Goal: Information Seeking & Learning: Understand process/instructions

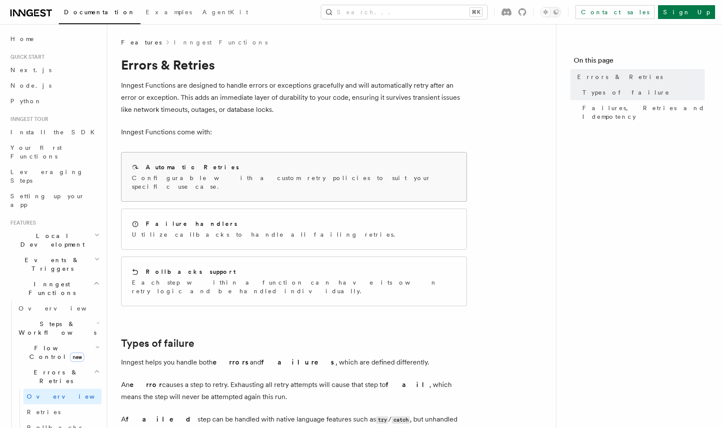
click at [204, 183] on div "Automatic Retries Configurable with a custom retry policies to suit your specif…" at bounding box center [293, 177] width 345 height 49
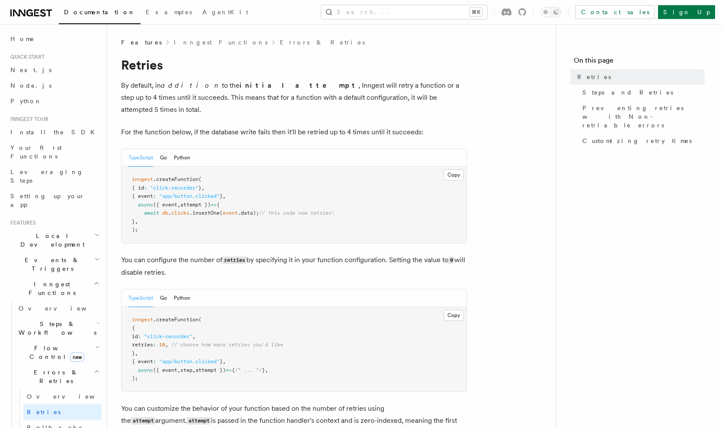
click at [160, 290] on div "TypeScript Go Python" at bounding box center [159, 299] width 62 height 18
click at [172, 290] on div "TypeScript Go Python" at bounding box center [159, 299] width 62 height 18
click at [163, 290] on button "Go" at bounding box center [163, 299] width 7 height 18
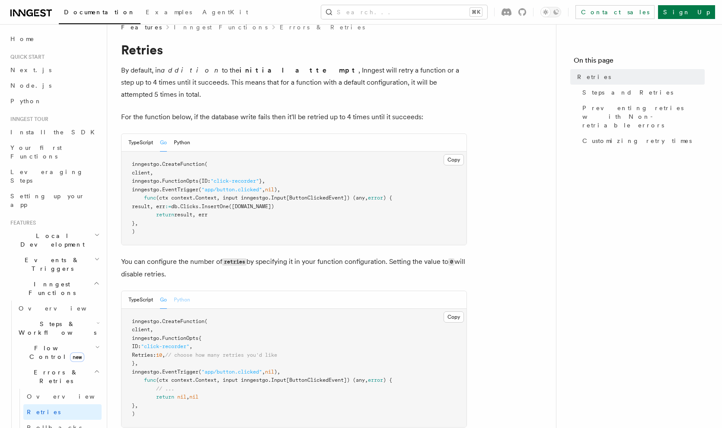
scroll to position [17, 0]
click at [184, 290] on button "Python" at bounding box center [182, 299] width 16 height 18
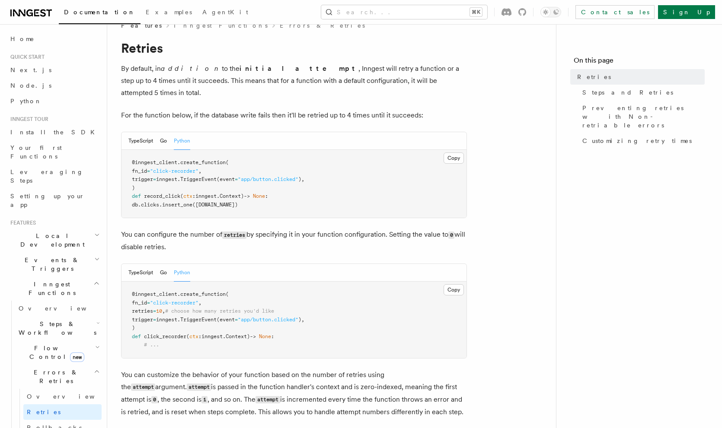
scroll to position [0, 0]
